Goal: Task Accomplishment & Management: Use online tool/utility

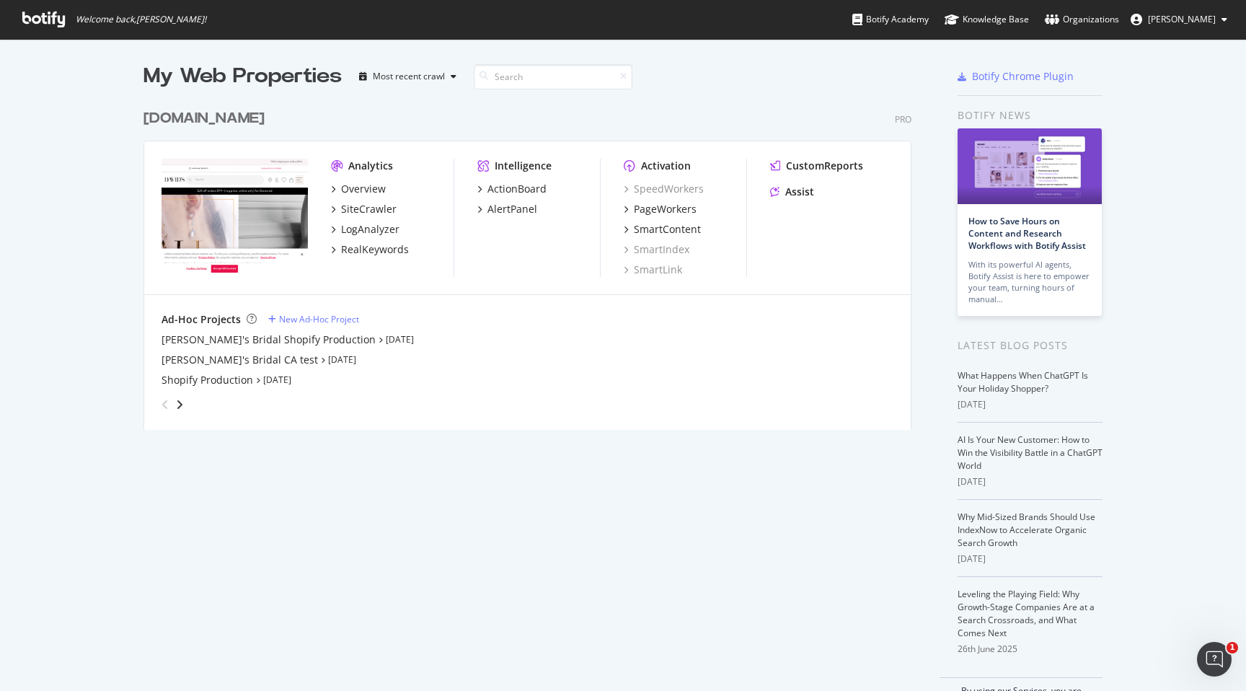
click at [229, 113] on div "[DOMAIN_NAME]" at bounding box center [204, 118] width 121 height 21
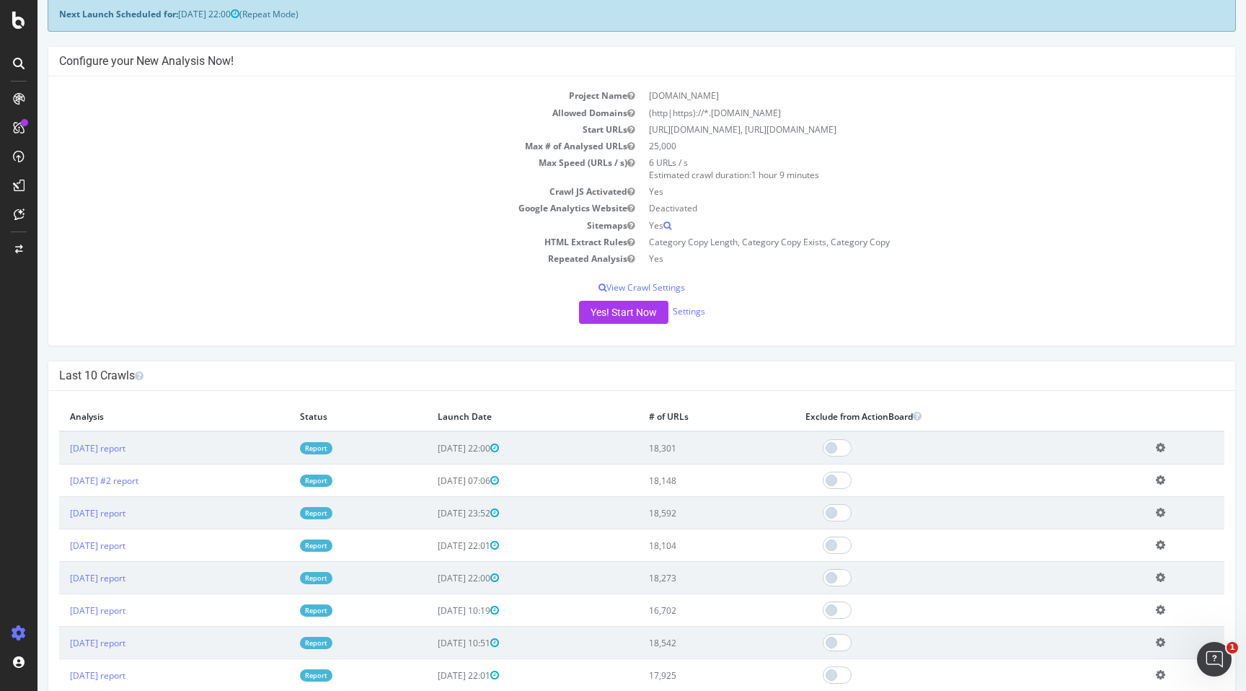
scroll to position [80, 0]
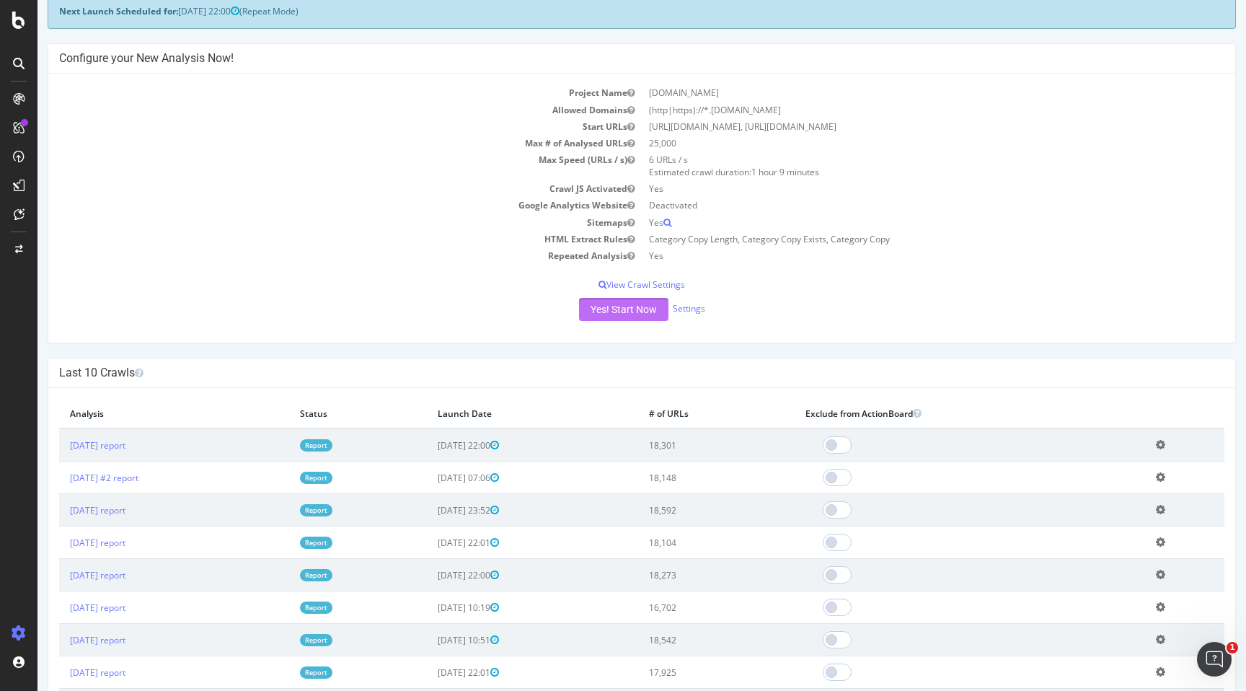
click at [630, 310] on button "Yes! Start Now" at bounding box center [623, 309] width 89 height 23
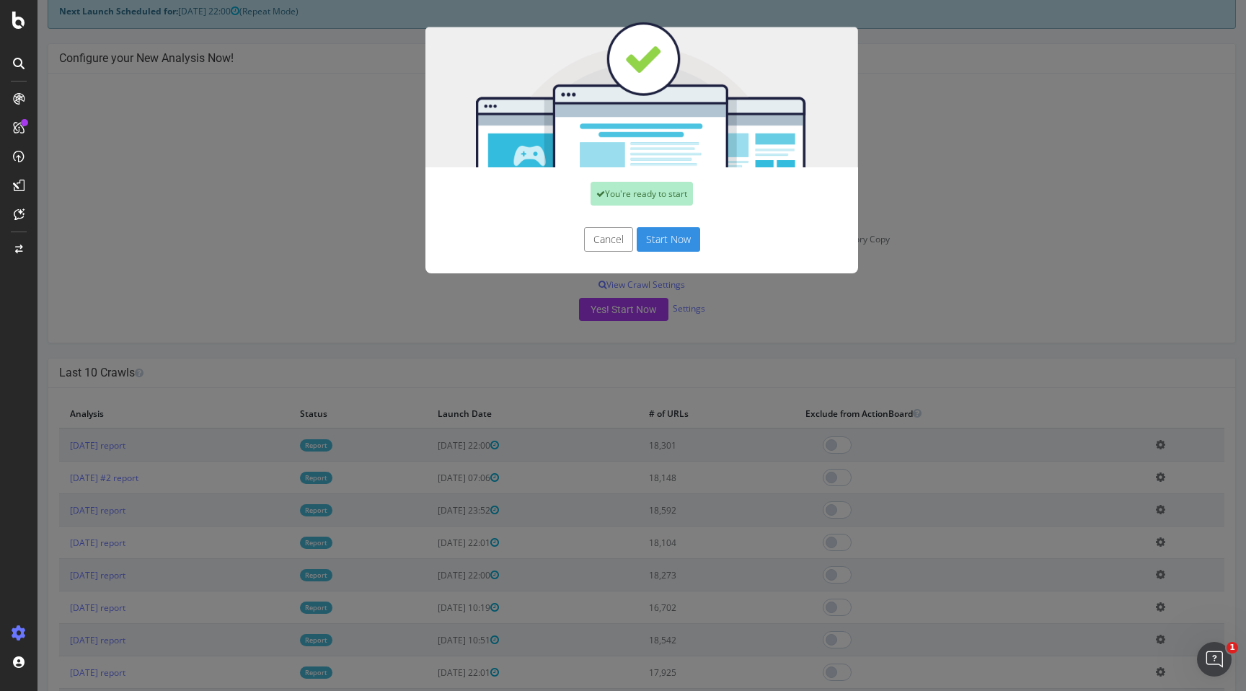
click at [666, 237] on button "Start Now" at bounding box center [668, 239] width 63 height 25
